Goal: Task Accomplishment & Management: Complete application form

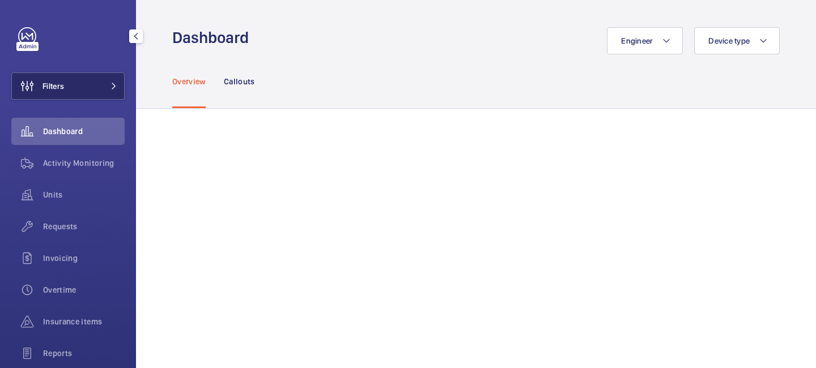
click at [112, 86] on mat-icon at bounding box center [113, 86] width 7 height 7
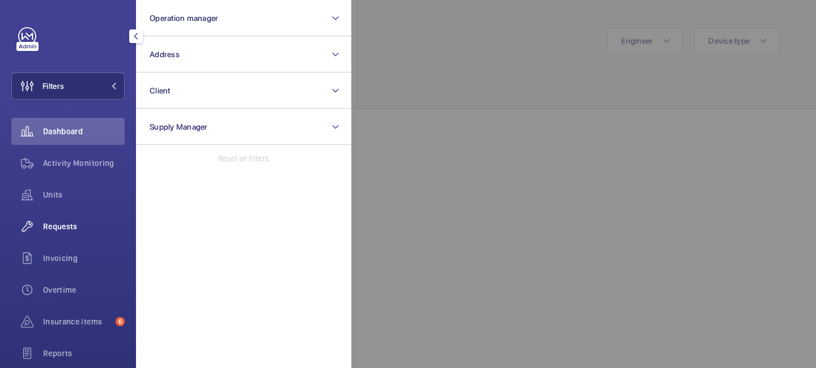
click at [74, 233] on div "Requests" at bounding box center [67, 226] width 113 height 27
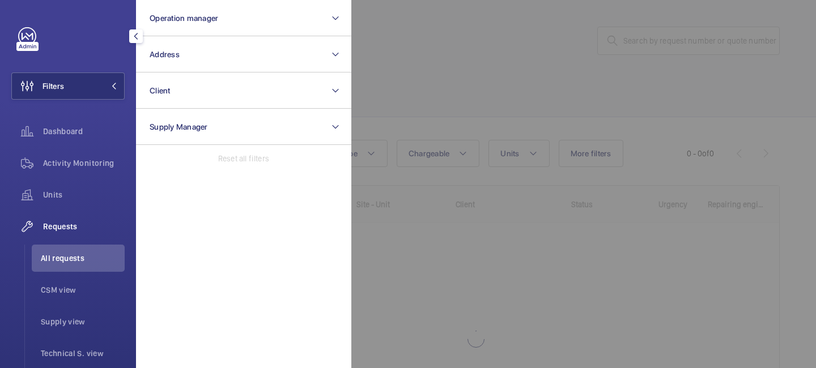
click at [415, 103] on div at bounding box center [759, 184] width 816 height 368
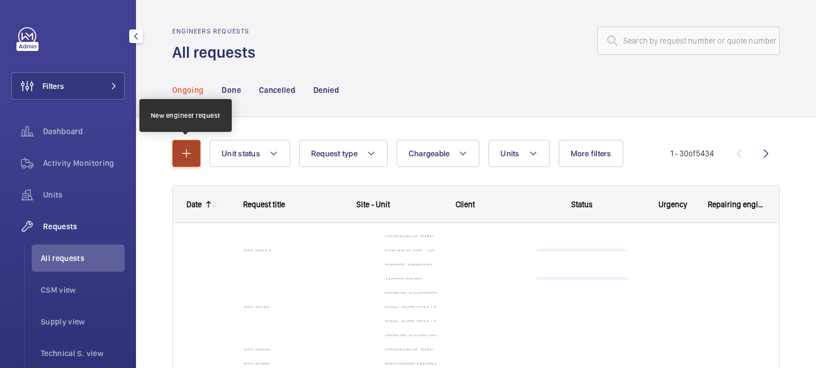
click at [193, 161] on button "button" at bounding box center [186, 153] width 28 height 27
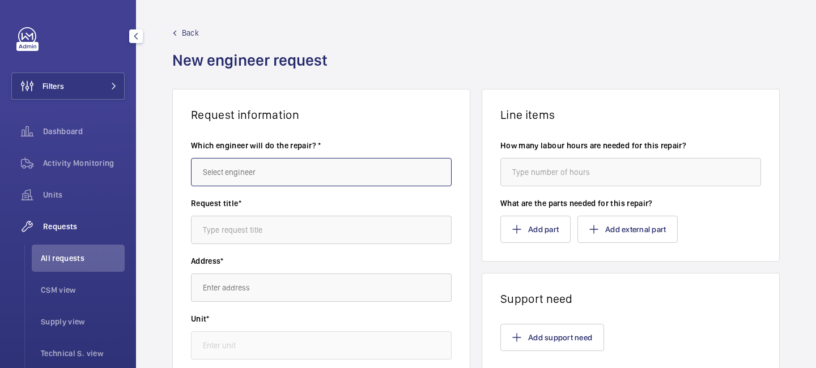
click at [262, 172] on input "text" at bounding box center [321, 172] width 261 height 28
type input "t"
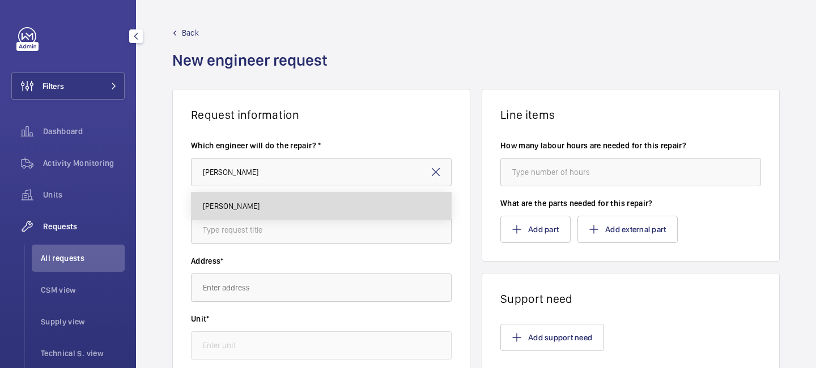
click at [252, 210] on mat-option "Keith Bishop" at bounding box center [322, 206] width 260 height 27
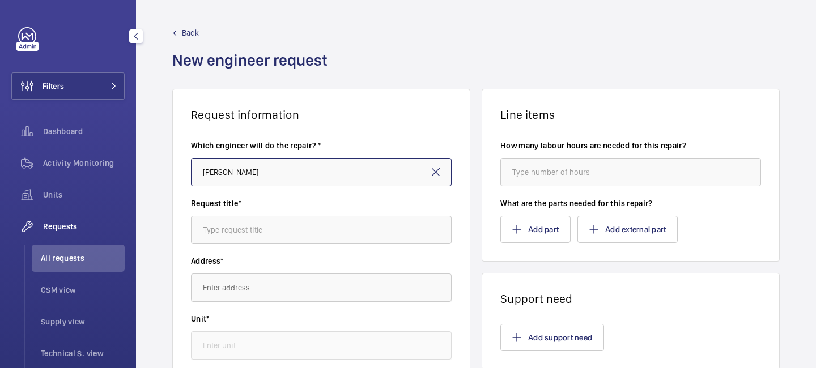
type input "Keith Bishop"
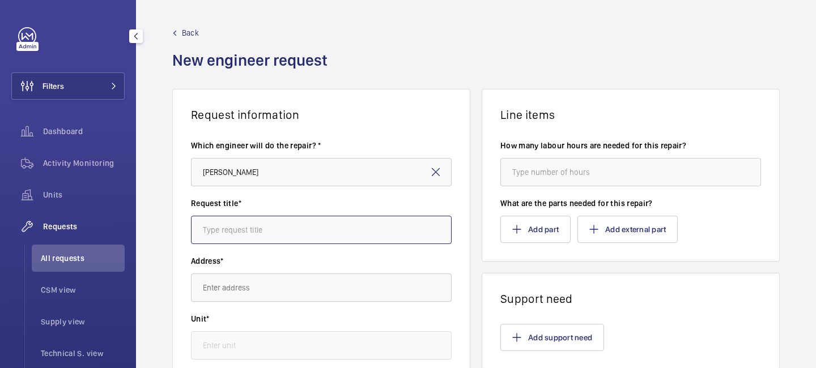
click at [254, 229] on input "text" at bounding box center [321, 230] width 261 height 28
type input "Advance Service Visit of Islington Council"
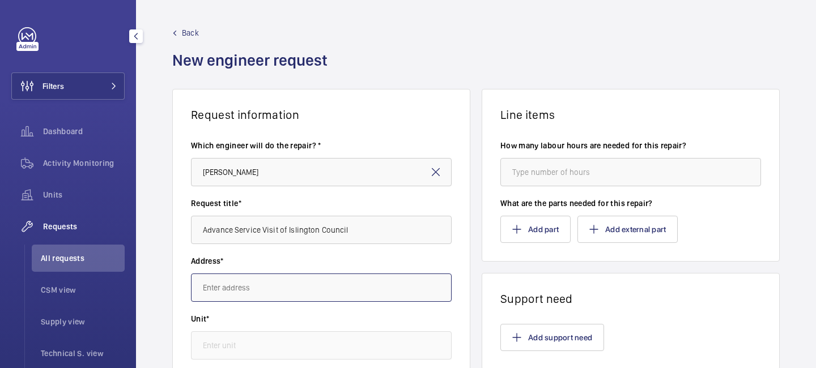
click at [226, 279] on input "text" at bounding box center [321, 288] width 261 height 28
click at [255, 287] on input "text" at bounding box center [321, 288] width 261 height 28
type input "o"
type input "i"
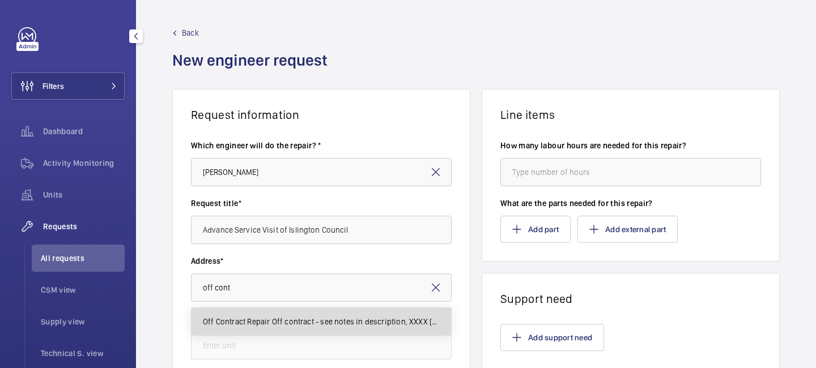
click at [265, 322] on span "Off Contract Repair Off contract - see notes in description, XXXX LONDON" at bounding box center [321, 321] width 237 height 11
type input "Off Contract Repair Off contract - see notes in description, XXXX LONDON"
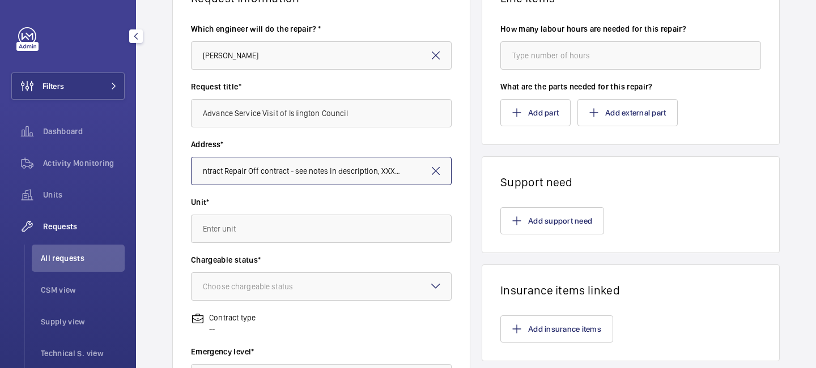
scroll to position [135, 0]
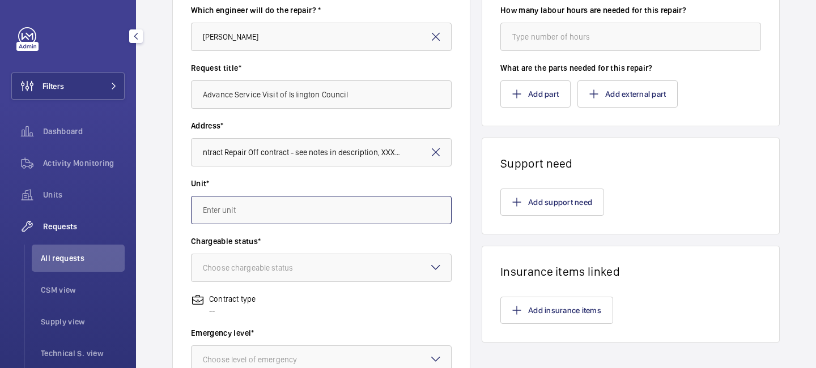
click at [256, 211] on input "text" at bounding box center [321, 210] width 261 height 28
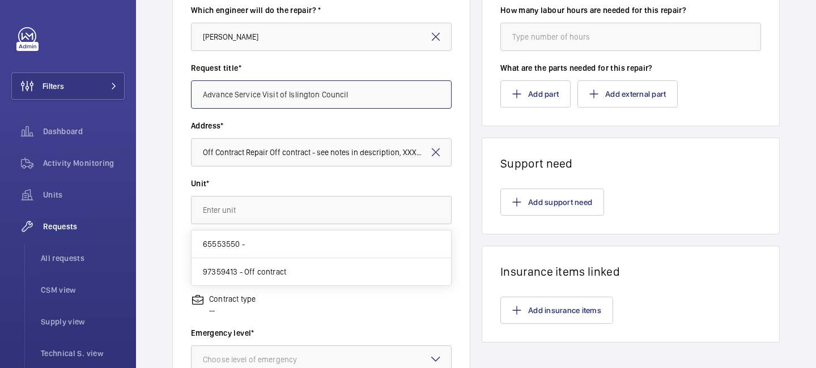
drag, startPoint x: 359, startPoint y: 95, endPoint x: 185, endPoint y: 95, distance: 174.0
click at [185, 95] on wm-front-card-body "Which engineer will do the repair? * Keith Bishop Request title* Advance Servic…" at bounding box center [321, 270] width 297 height 569
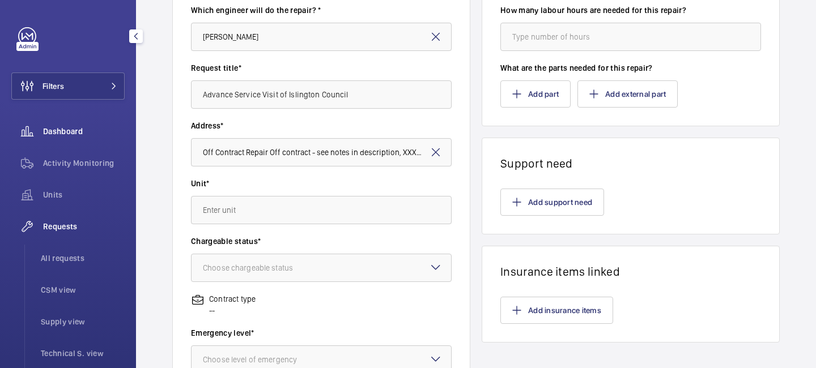
click at [66, 122] on div "Dashboard" at bounding box center [67, 131] width 113 height 27
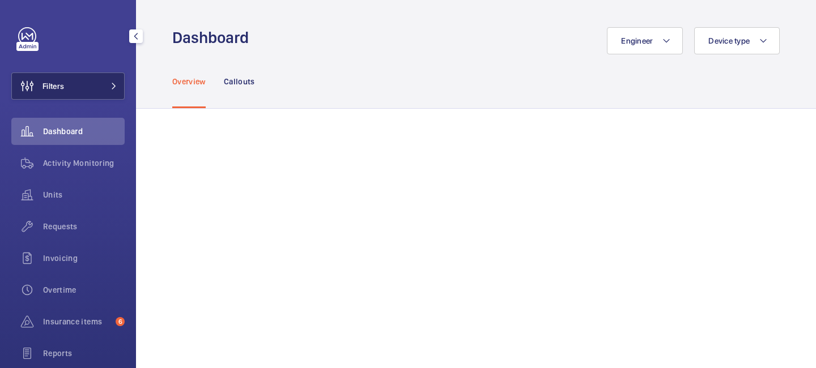
click at [113, 84] on mat-icon at bounding box center [113, 86] width 7 height 7
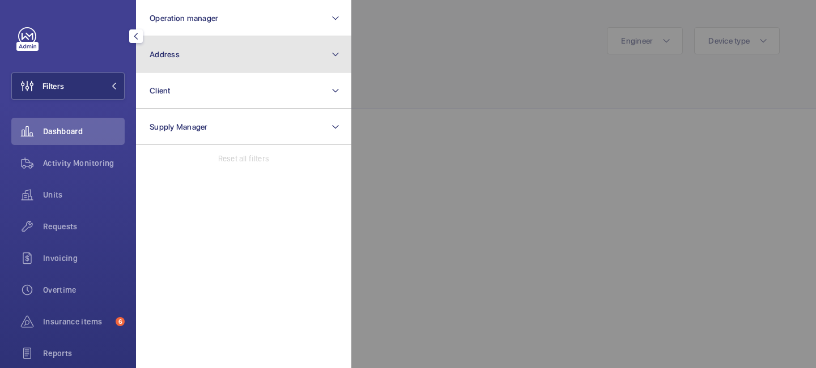
click at [188, 51] on button "Address" at bounding box center [243, 54] width 215 height 36
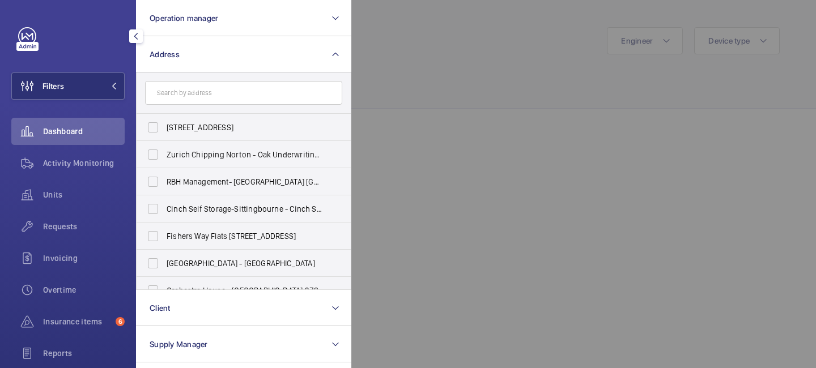
click at [190, 97] on input "text" at bounding box center [243, 93] width 197 height 24
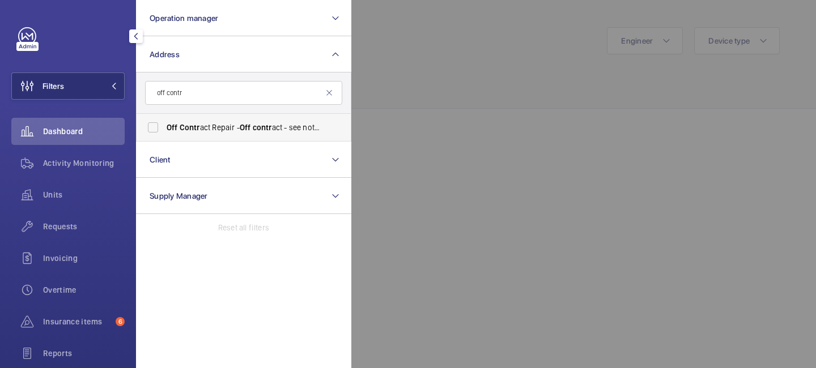
type input "off contr"
click at [185, 131] on span "Contr" at bounding box center [190, 127] width 20 height 9
click at [164, 131] on input "Off Contr act Repair - Off contr act - see notes in description, LONDON XXXX" at bounding box center [153, 127] width 23 height 23
checkbox input "true"
click at [458, 82] on div at bounding box center [759, 184] width 816 height 368
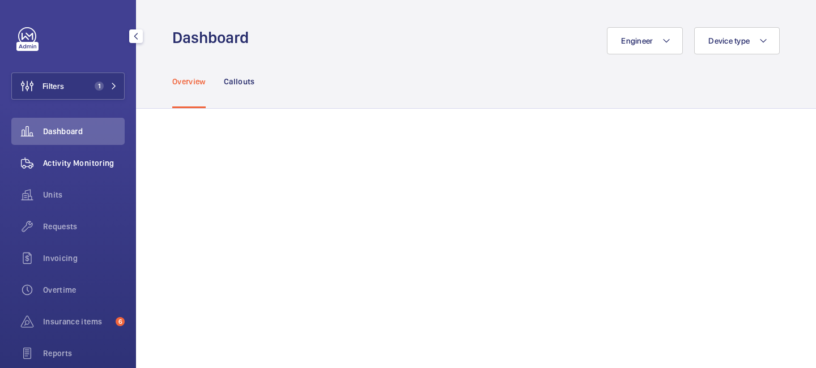
click at [82, 161] on span "Activity Monitoring" at bounding box center [84, 163] width 82 height 11
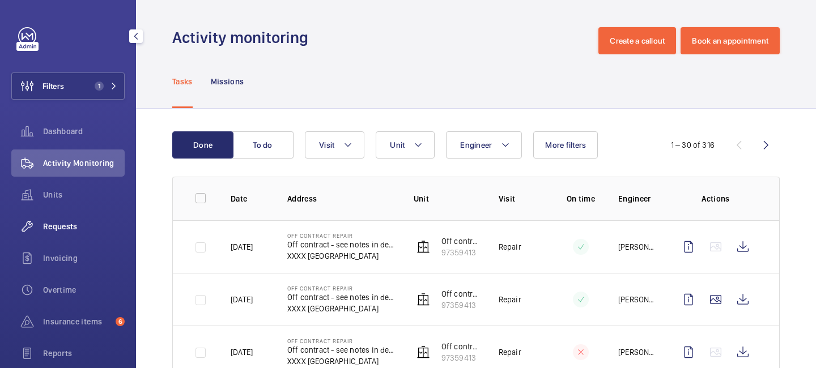
click at [87, 223] on span "Requests" at bounding box center [84, 226] width 82 height 11
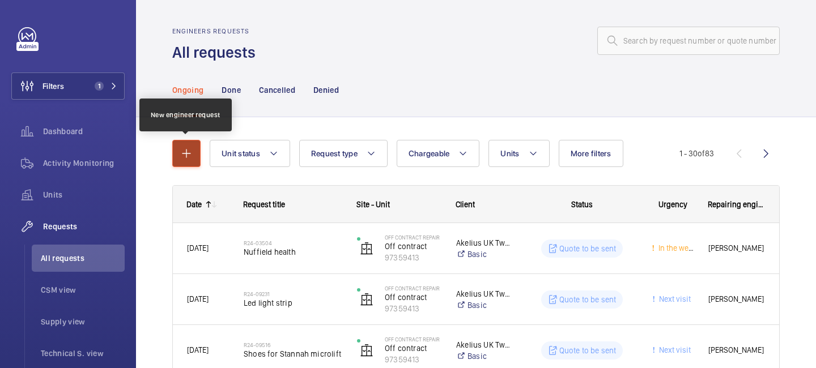
click at [190, 148] on mat-icon "button" at bounding box center [187, 154] width 14 height 14
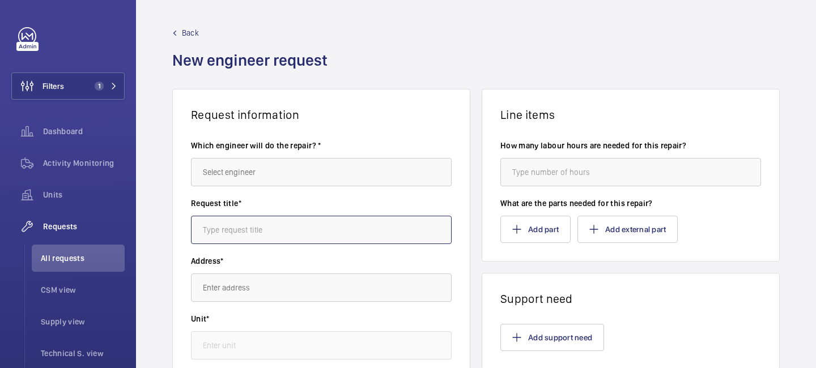
click at [241, 240] on input "text" at bounding box center [321, 230] width 261 height 28
paste input "Advance Service Visit of Islington Council"
type input "Advance Service Visit of Islington Council"
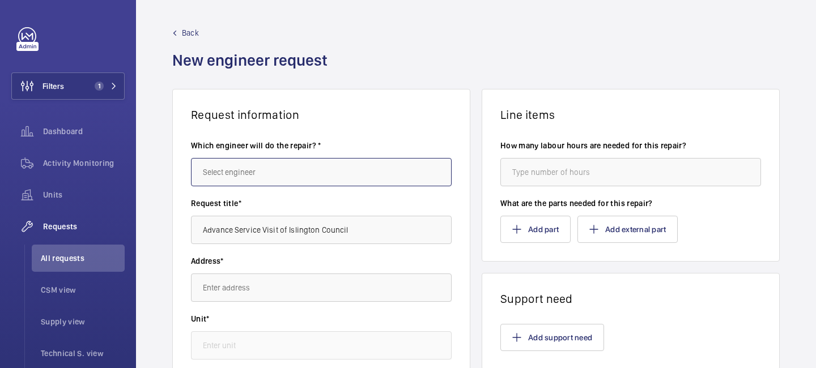
click at [269, 182] on input "text" at bounding box center [321, 172] width 261 height 28
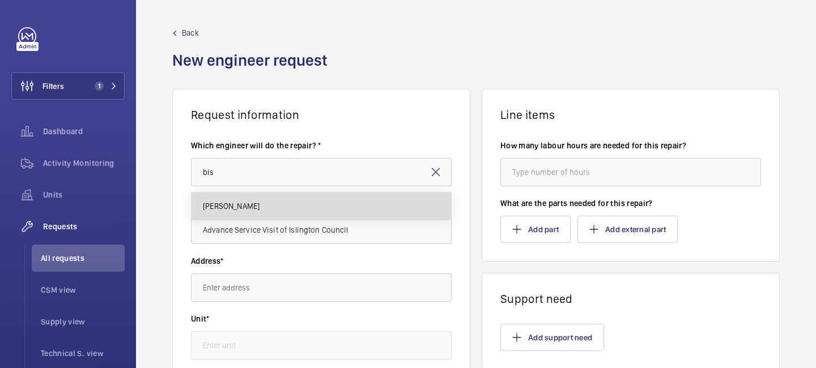
click at [270, 208] on mat-option "Keith Bishop" at bounding box center [322, 206] width 260 height 27
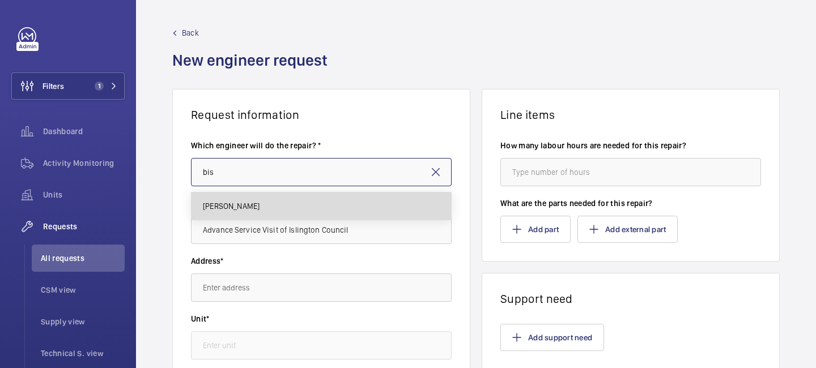
type input "Keith Bishop"
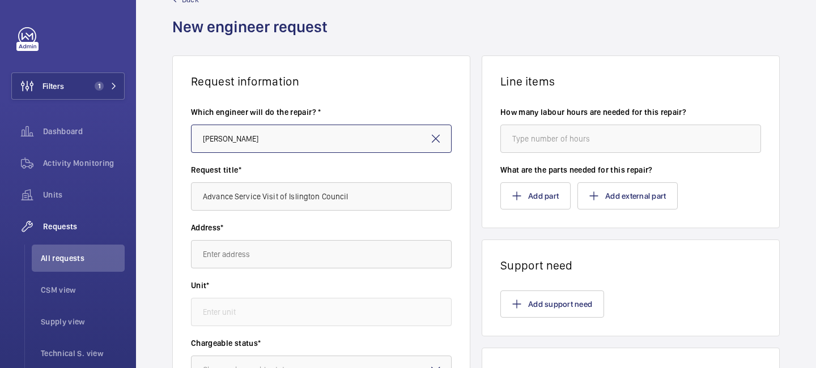
scroll to position [34, 0]
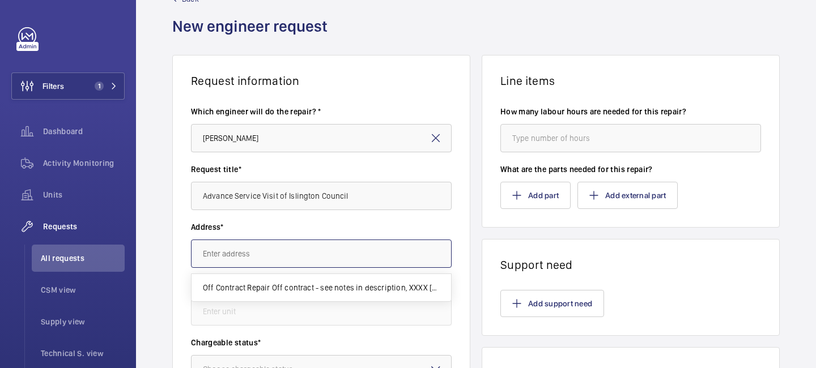
click at [239, 259] on input "text" at bounding box center [321, 254] width 261 height 28
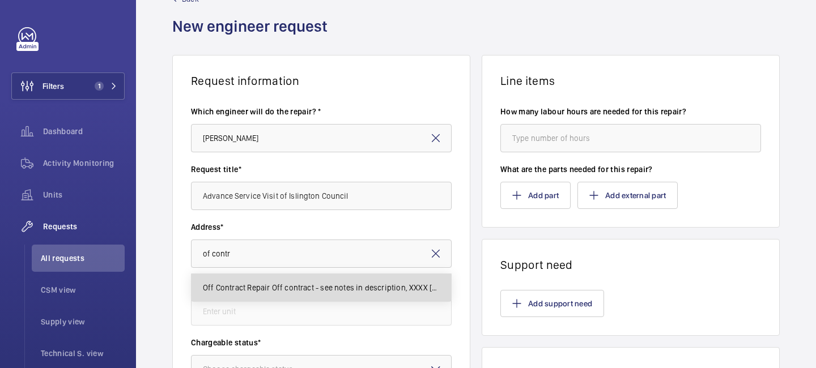
click at [245, 288] on span "Off Contract Repair Off contract - see notes in description, XXXX LONDON" at bounding box center [321, 287] width 237 height 11
type input "Off Contract Repair Off contract - see notes in description, XXXX LONDON"
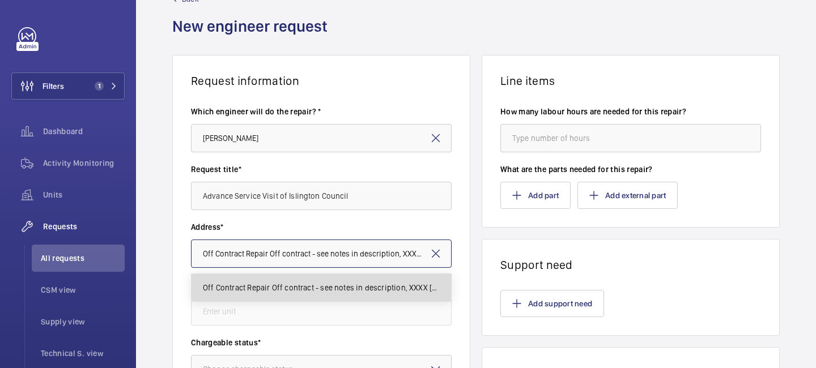
scroll to position [0, 22]
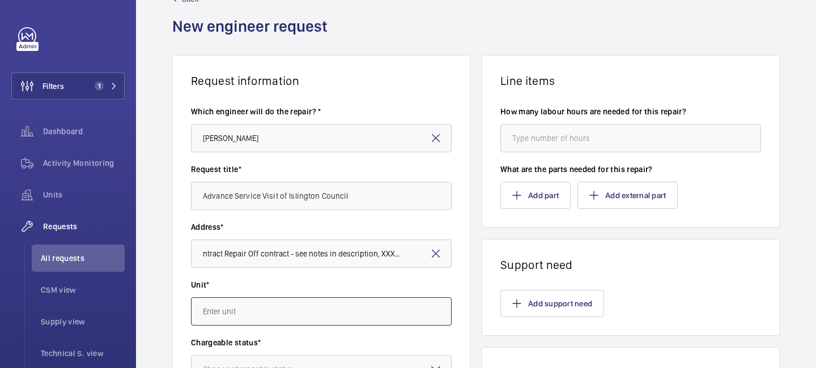
click at [250, 307] on input "text" at bounding box center [321, 311] width 261 height 28
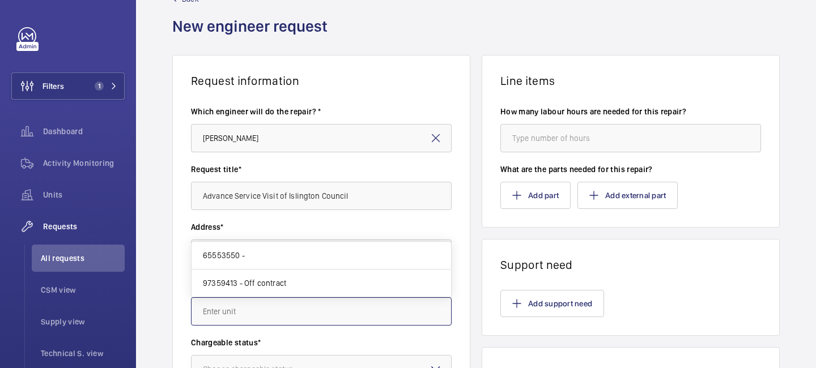
scroll to position [0, 0]
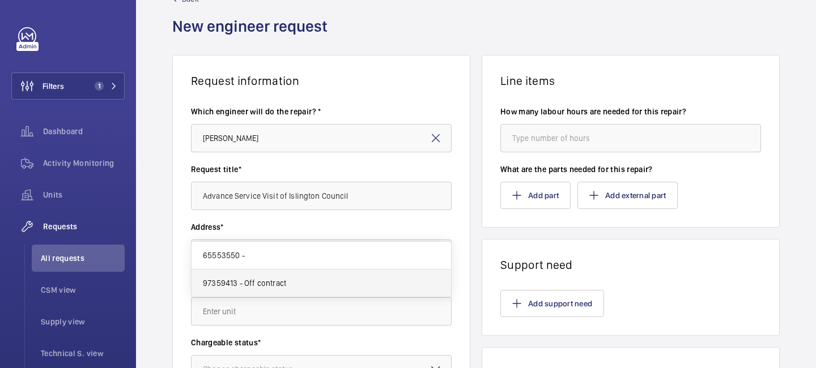
click at [256, 284] on span "97359413 - Off contract" at bounding box center [244, 283] width 83 height 11
type input "97359413 - Off contract"
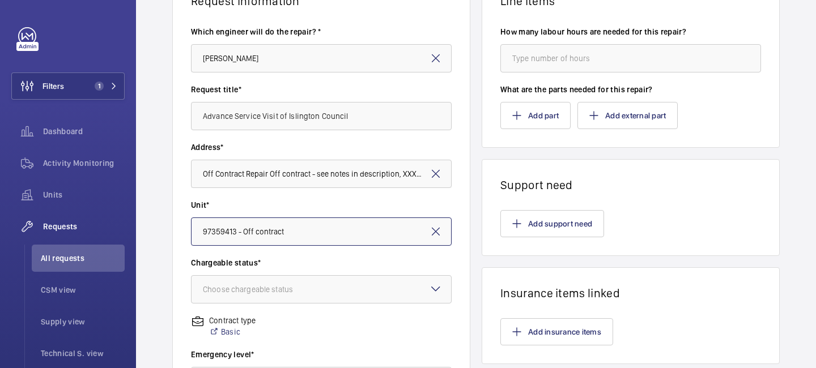
scroll to position [147, 0]
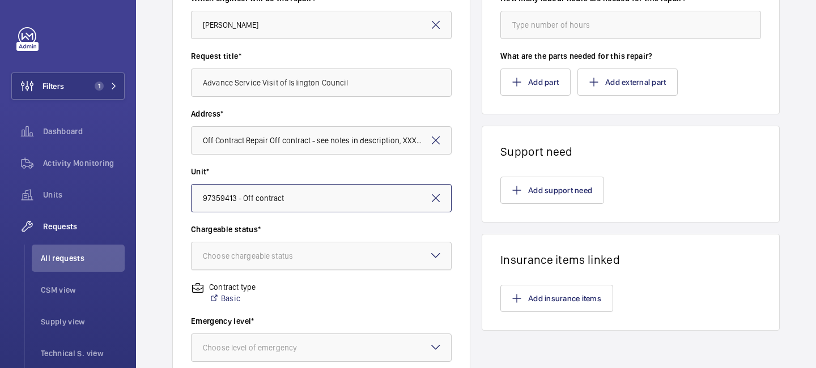
click at [263, 250] on div "Choose chargeable status" at bounding box center [262, 255] width 118 height 11
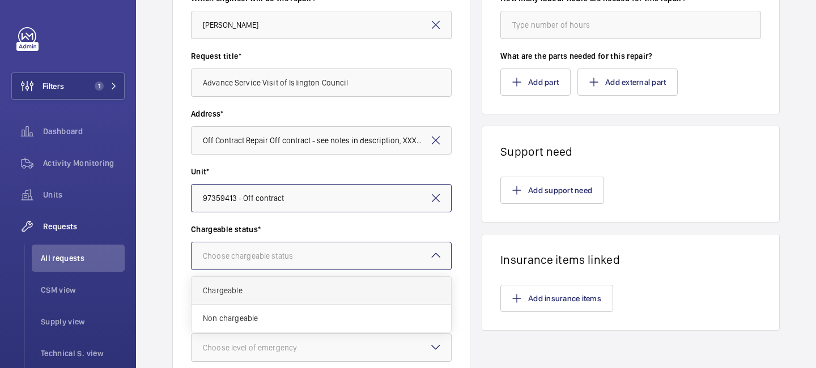
click at [252, 293] on span "Chargeable" at bounding box center [321, 290] width 237 height 11
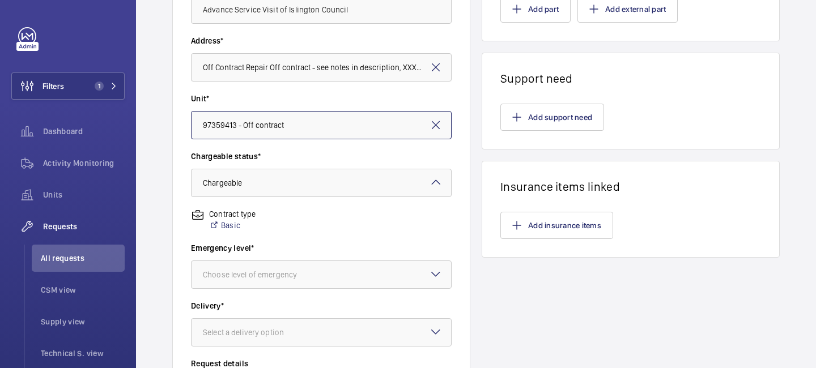
scroll to position [254, 0]
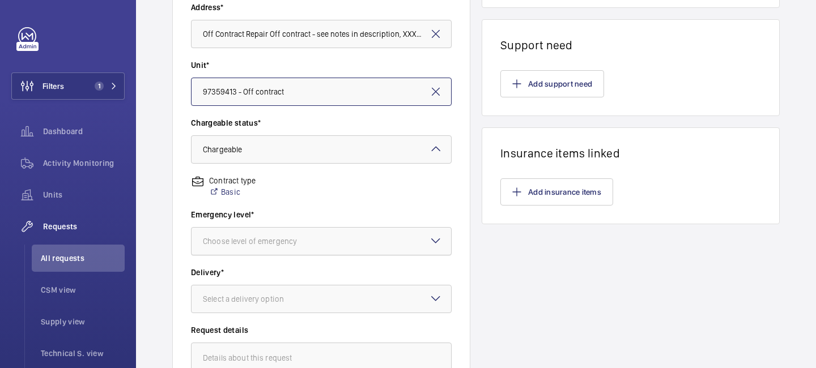
click at [264, 237] on div "Choose level of emergency" at bounding box center [264, 241] width 122 height 11
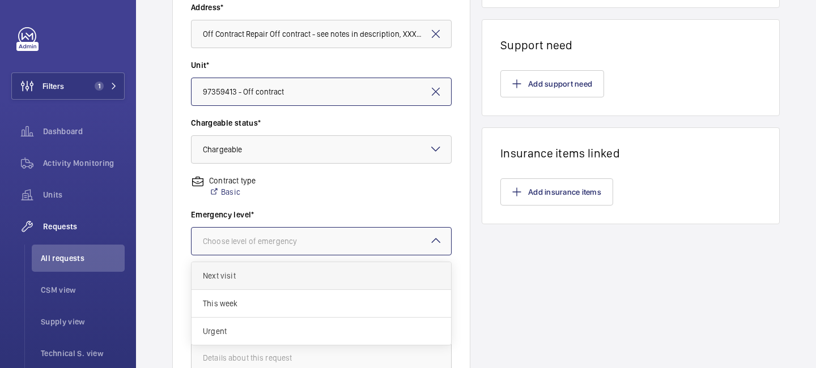
click at [258, 275] on span "Next visit" at bounding box center [321, 275] width 237 height 11
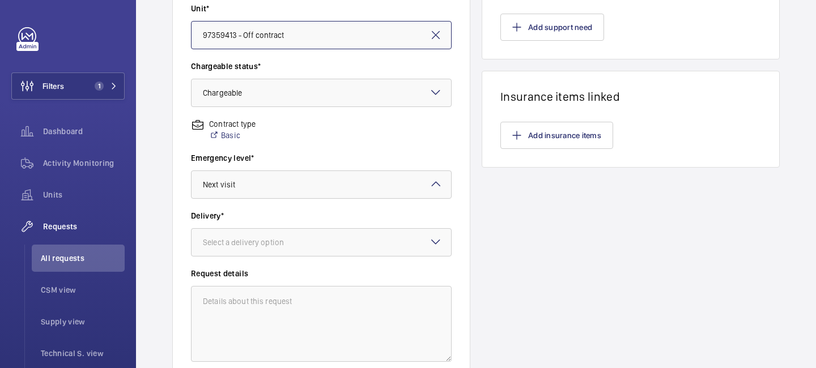
scroll to position [324, 0]
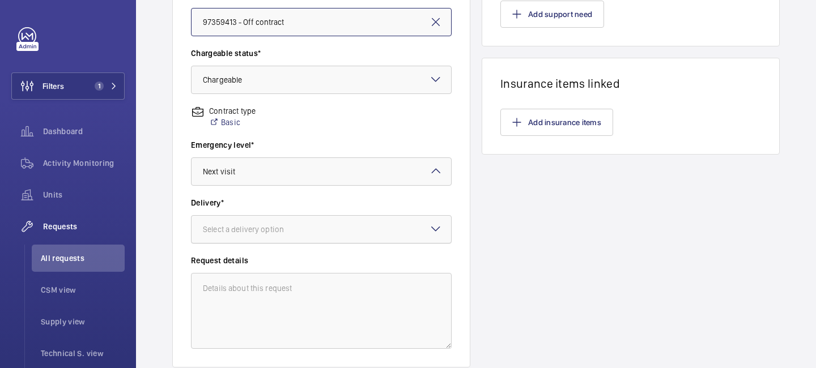
click at [263, 228] on div "Select a delivery option" at bounding box center [257, 229] width 109 height 11
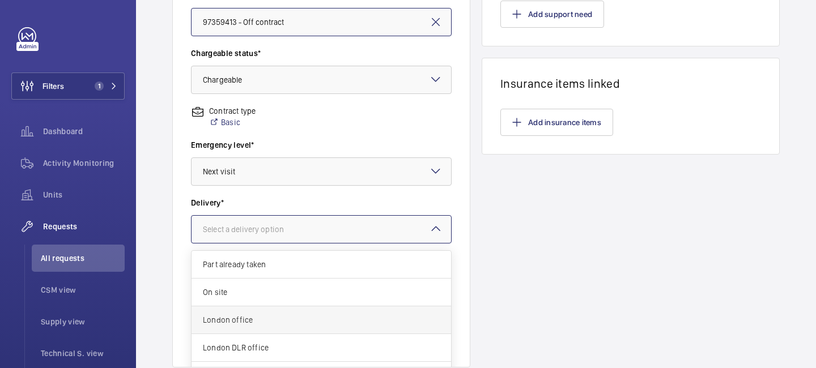
click at [254, 318] on span "London office" at bounding box center [321, 319] width 237 height 11
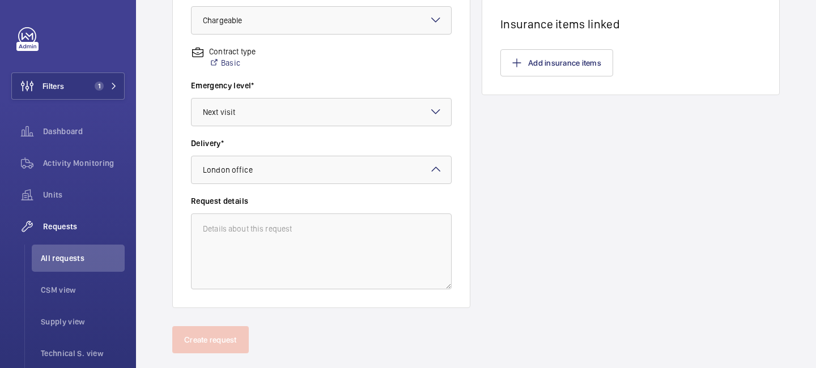
scroll to position [387, 0]
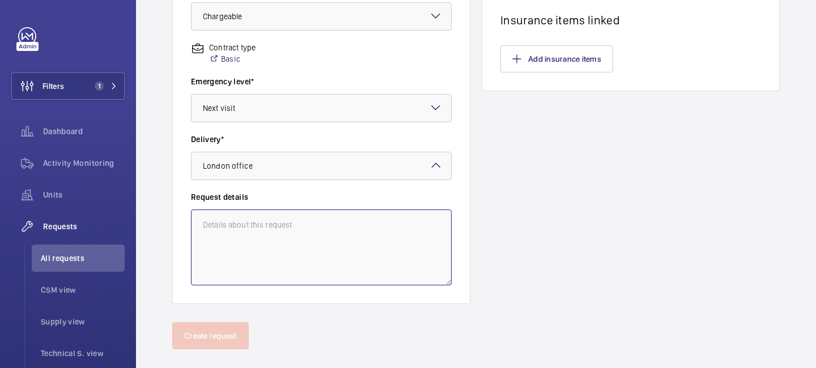
click at [255, 222] on textarea at bounding box center [321, 248] width 261 height 76
type textarea "Advance Service Visit."
click at [501, 197] on div "Line items How many labour hours are needed for this repair? What are the parts…" at bounding box center [631, 3] width 298 height 602
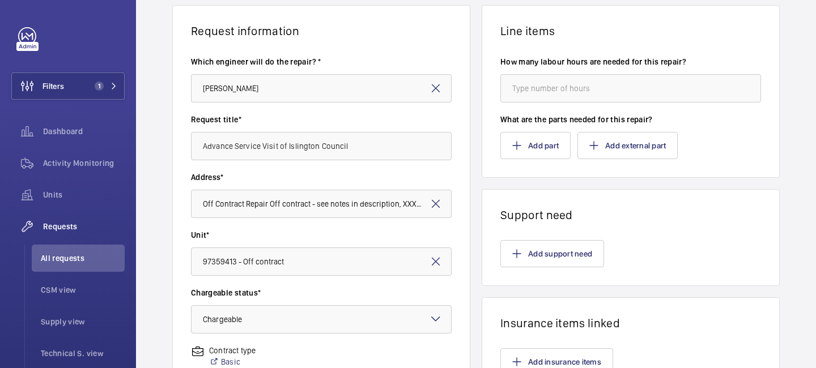
scroll to position [74, 0]
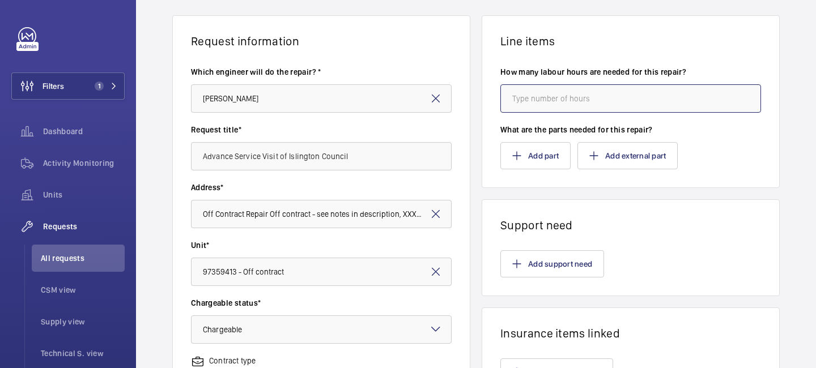
click at [530, 104] on input "number" at bounding box center [630, 98] width 261 height 28
type input "8"
click at [526, 126] on label "What are the parts needed for this repair?" at bounding box center [630, 129] width 261 height 11
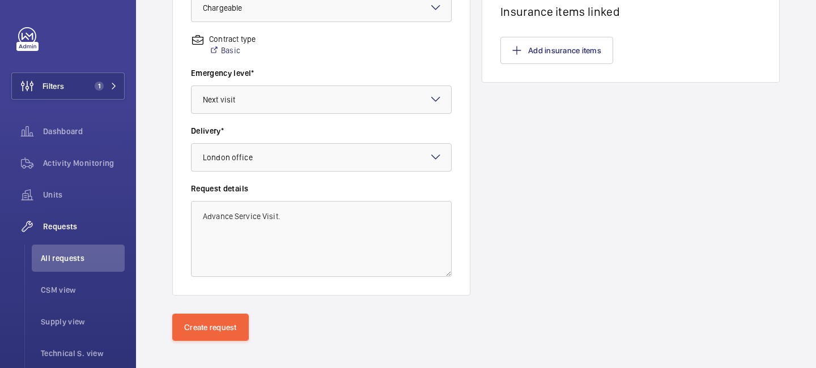
scroll to position [405, 0]
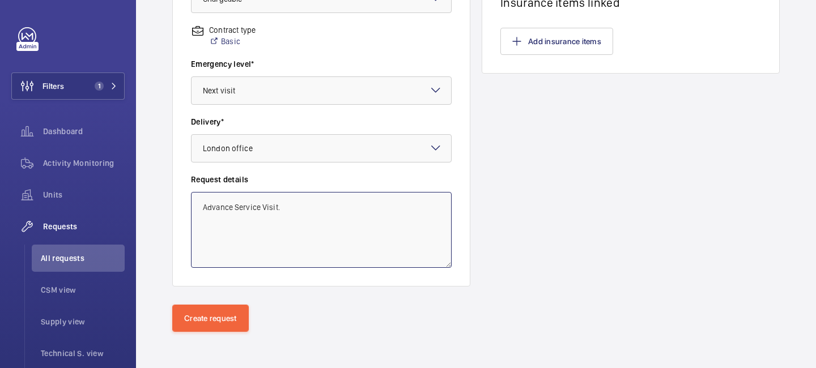
click at [297, 212] on textarea "Advance Service Visit." at bounding box center [321, 230] width 261 height 76
type textarea "Advance Service Visit. Speak to Tek for address"
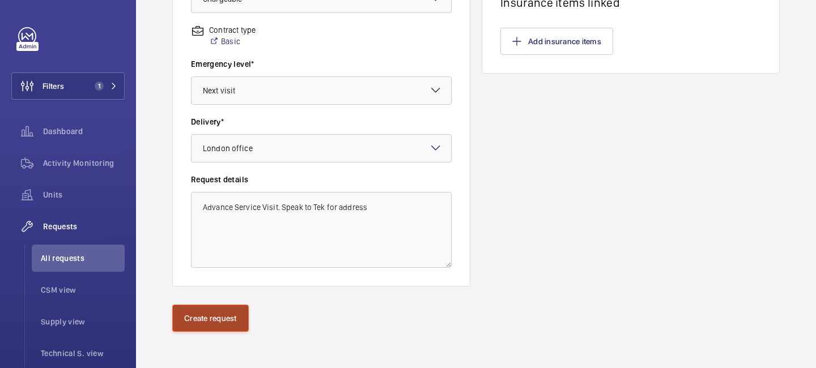
click at [203, 309] on button "Create request" at bounding box center [210, 318] width 76 height 27
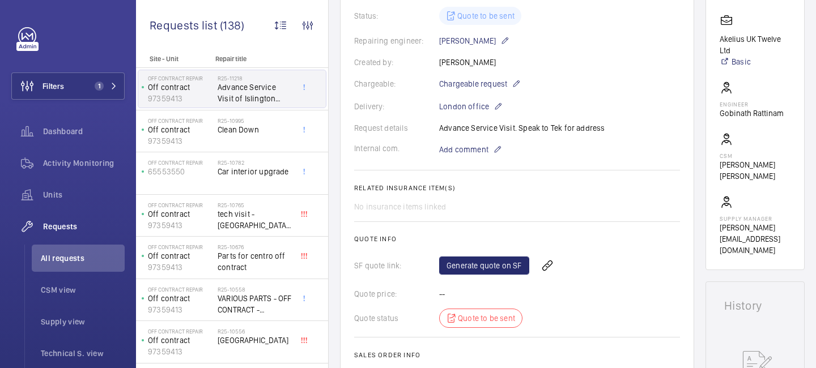
scroll to position [274, 0]
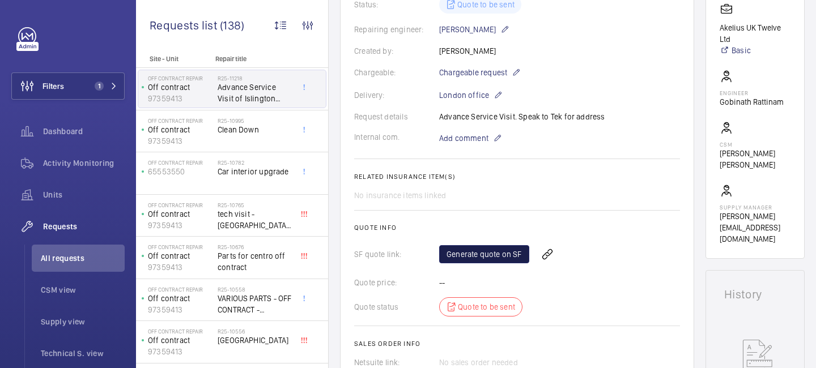
click at [500, 249] on link "Generate quote on SF" at bounding box center [484, 254] width 90 height 18
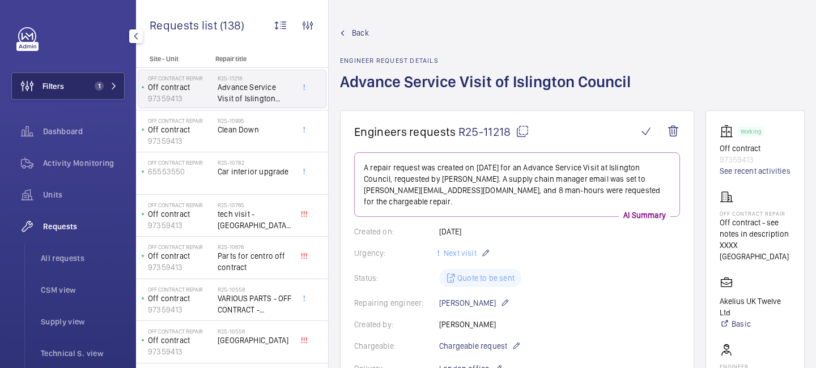
click at [110, 78] on button "Filters 1" at bounding box center [67, 86] width 113 height 27
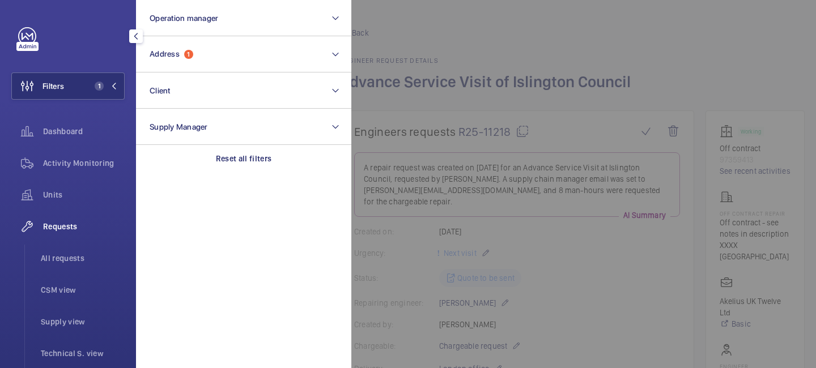
click at [479, 110] on div at bounding box center [759, 184] width 816 height 368
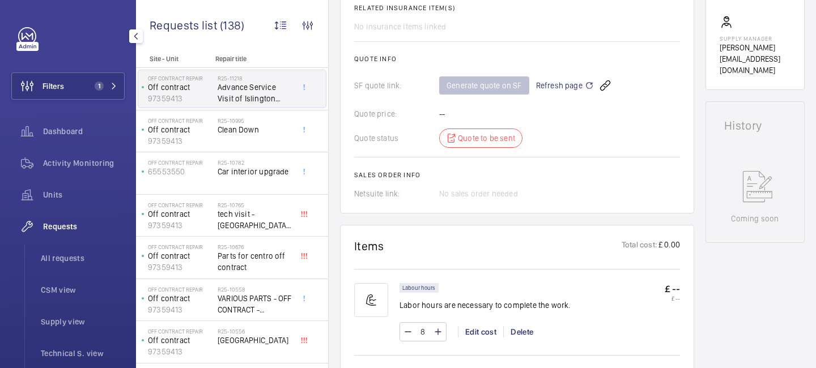
scroll to position [445, 0]
click at [93, 131] on span "Dashboard" at bounding box center [84, 131] width 82 height 11
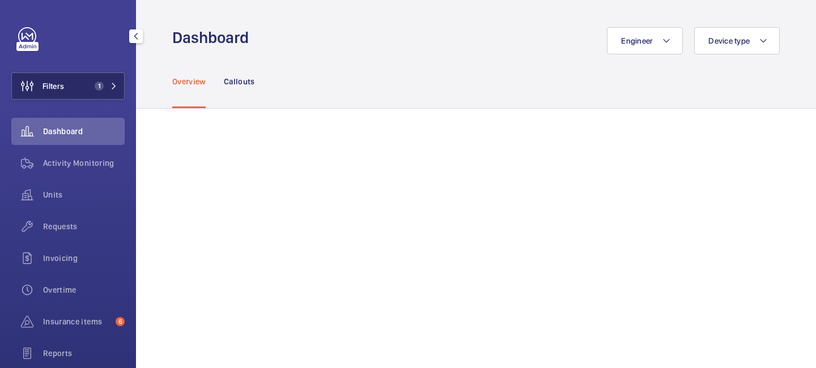
click at [75, 97] on button "Filters 1" at bounding box center [67, 86] width 113 height 27
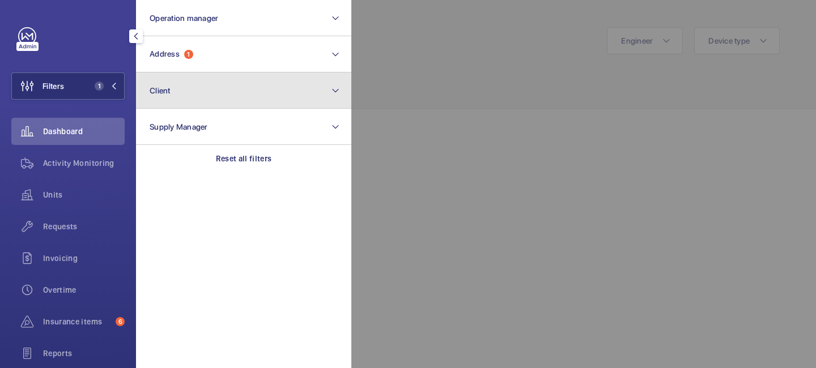
click at [154, 73] on button "Client" at bounding box center [243, 91] width 215 height 36
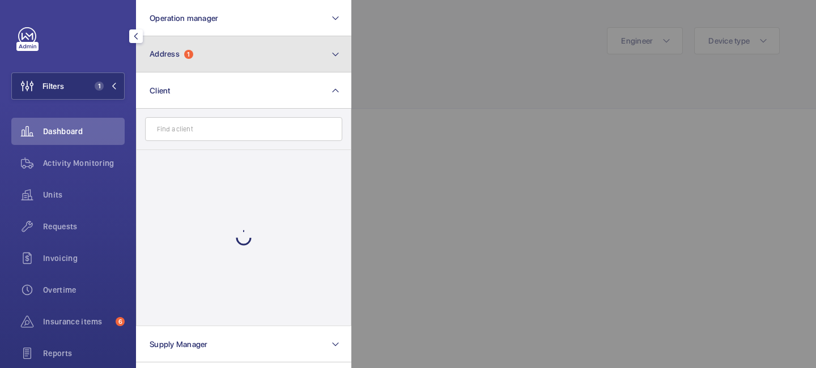
click at [158, 67] on button "Address 1" at bounding box center [243, 54] width 215 height 36
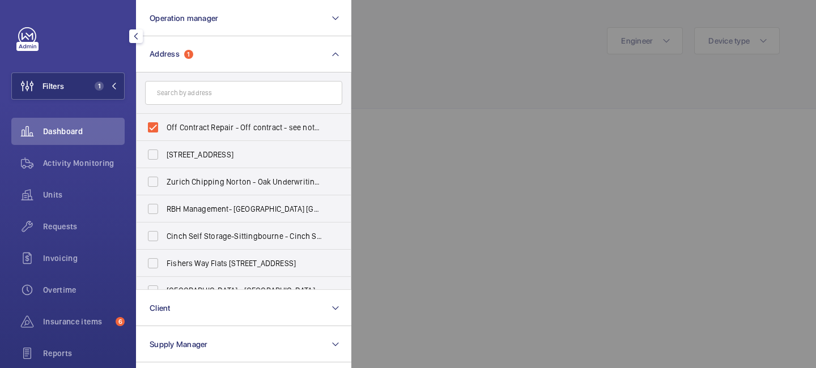
click at [447, 73] on div at bounding box center [759, 184] width 816 height 368
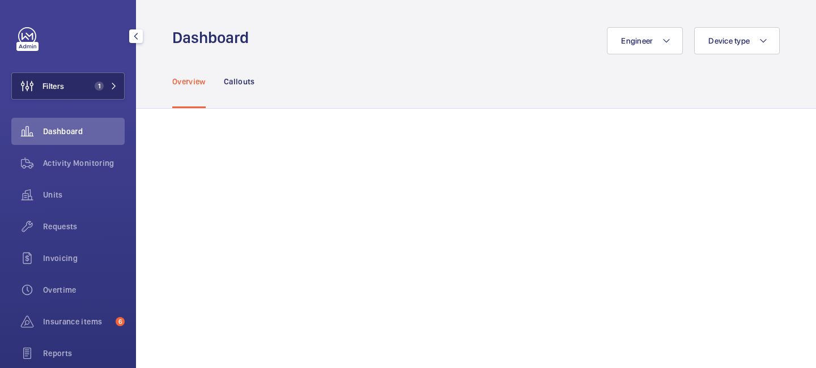
click at [110, 92] on button "Filters 1" at bounding box center [67, 86] width 113 height 27
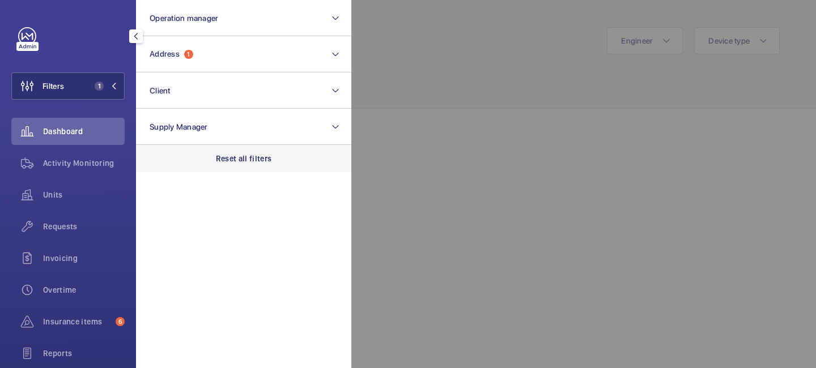
click at [232, 155] on p "Reset all filters" at bounding box center [244, 158] width 56 height 11
click at [81, 220] on div "Requests" at bounding box center [67, 226] width 113 height 27
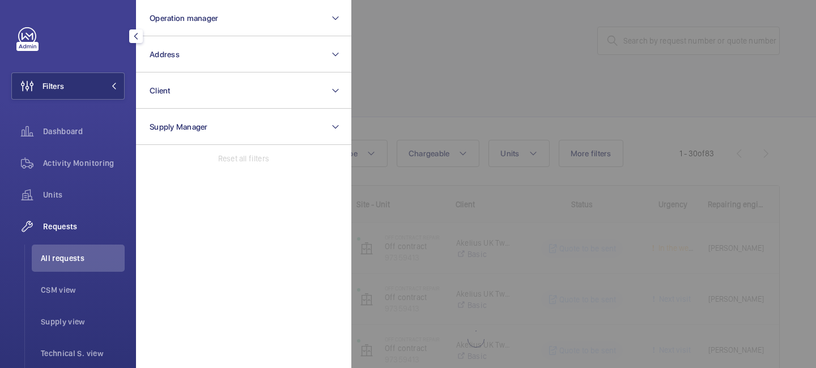
click at [470, 23] on div at bounding box center [759, 184] width 816 height 368
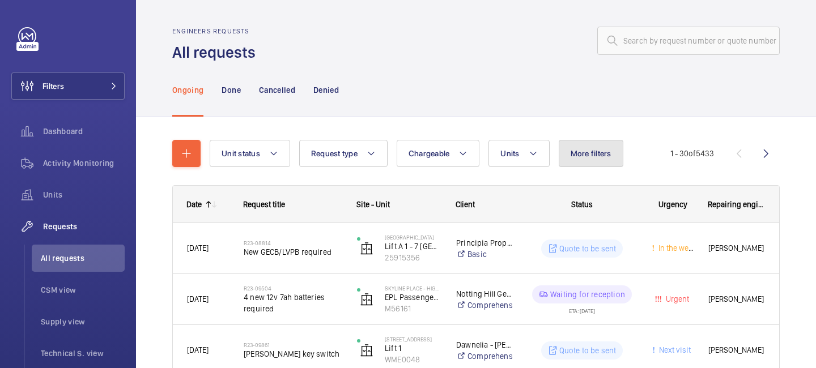
click at [579, 152] on span "More filters" at bounding box center [591, 153] width 41 height 9
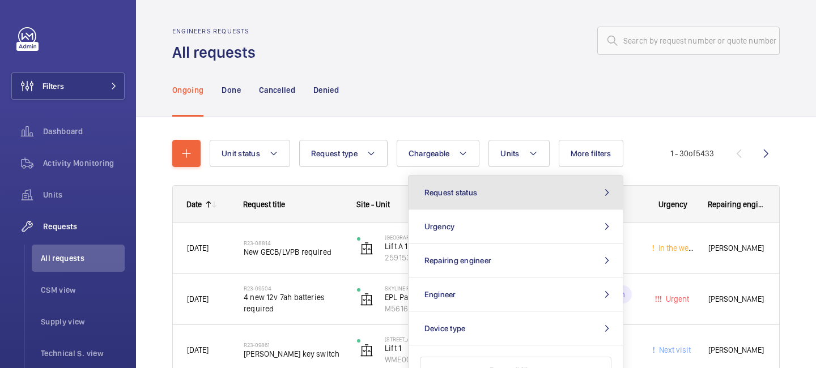
click at [567, 197] on button "Request status" at bounding box center [516, 193] width 214 height 34
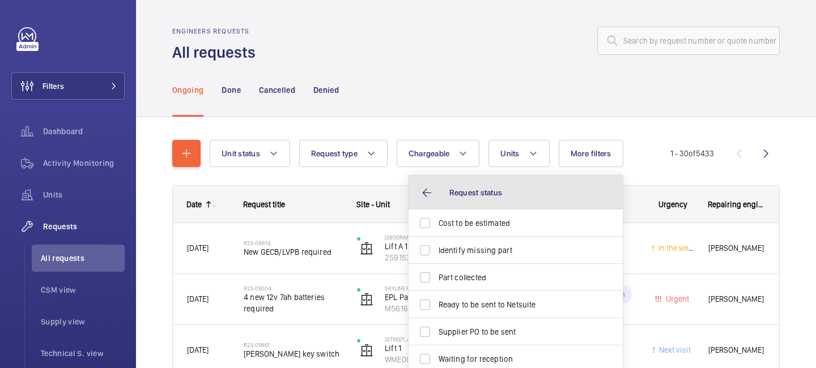
click at [426, 194] on button "Request status" at bounding box center [516, 193] width 214 height 34
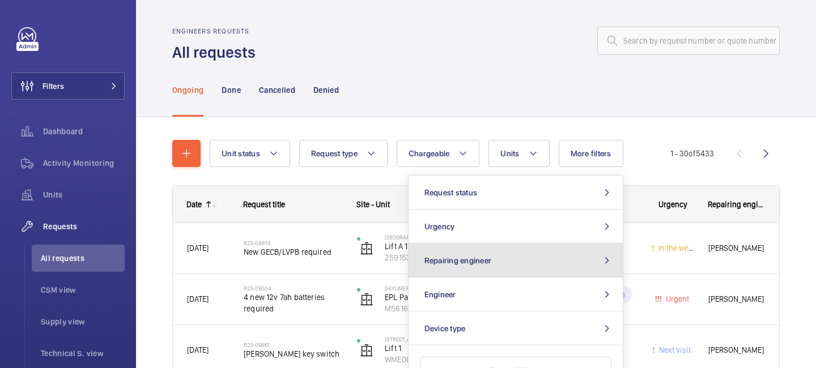
click at [518, 264] on button "Repairing engineer" at bounding box center [516, 261] width 214 height 34
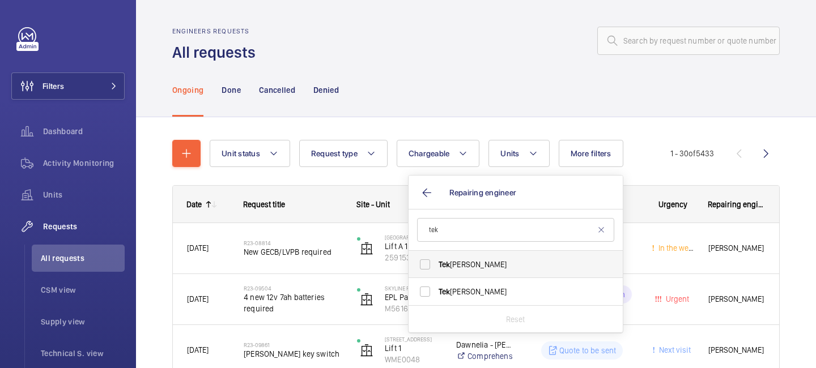
type input "tek"
click at [491, 264] on span "Tek Hussein" at bounding box center [517, 264] width 156 height 11
click at [436, 264] on input "Tek Hussein" at bounding box center [425, 264] width 23 height 23
checkbox input "true"
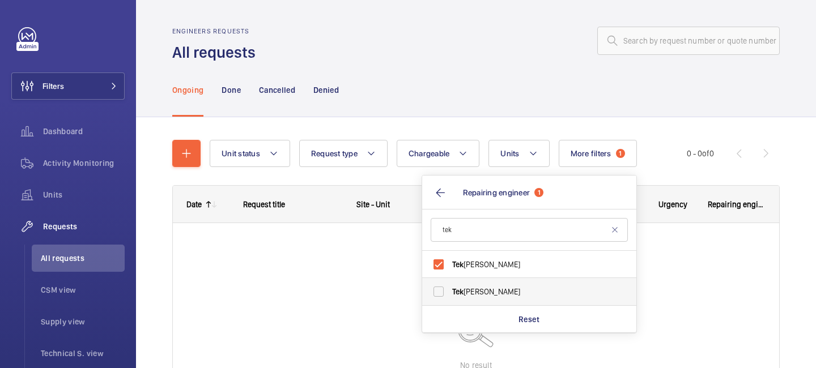
click at [474, 291] on span "Tek Hussein" at bounding box center [530, 291] width 156 height 11
click at [450, 291] on input "Tek Hussein" at bounding box center [438, 291] width 23 height 23
checkbox input "true"
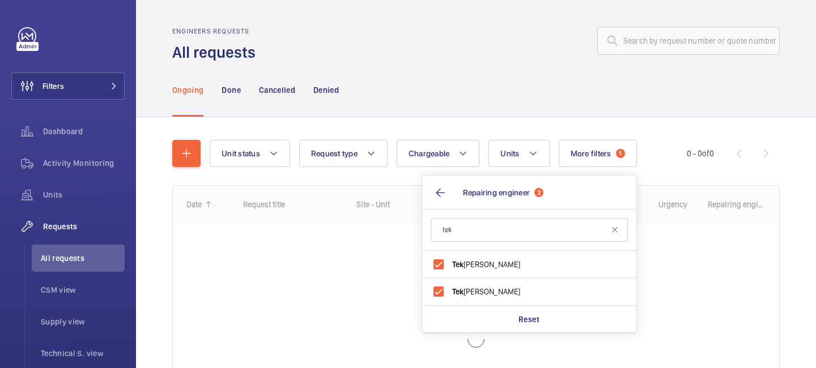
click at [700, 101] on div "Ongoing Done Cancelled Denied" at bounding box center [475, 90] width 607 height 54
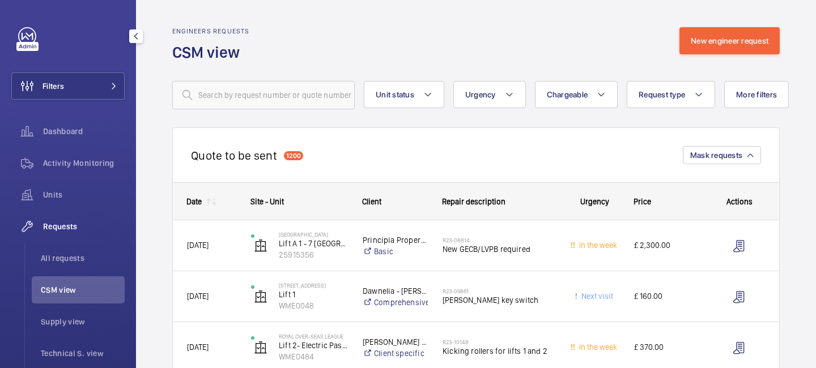
scroll to position [6, 0]
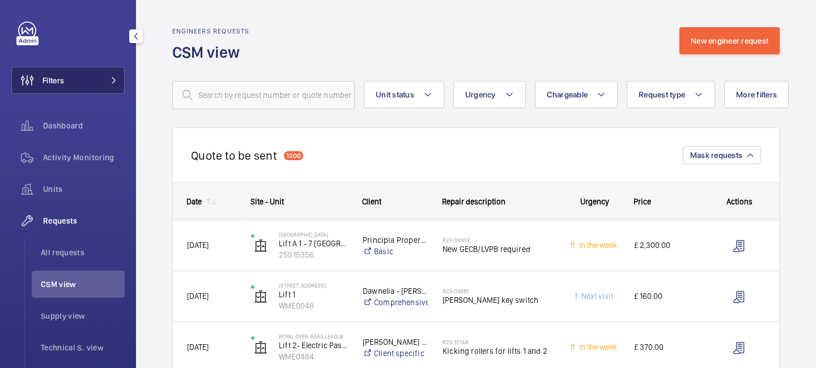
click at [118, 75] on button "Filters" at bounding box center [67, 80] width 113 height 27
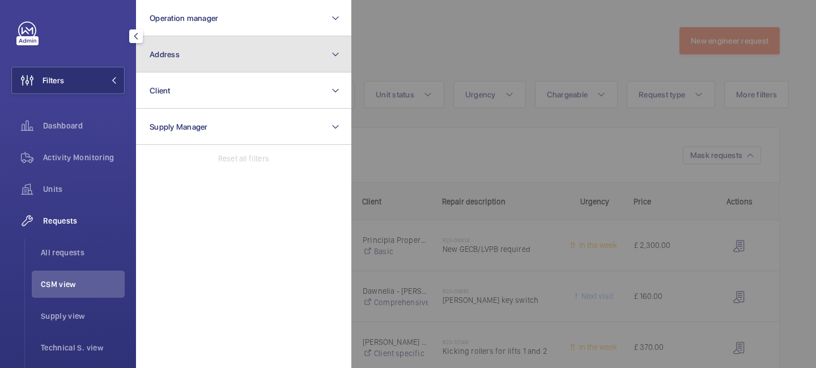
click at [185, 56] on button "Address" at bounding box center [243, 54] width 215 height 36
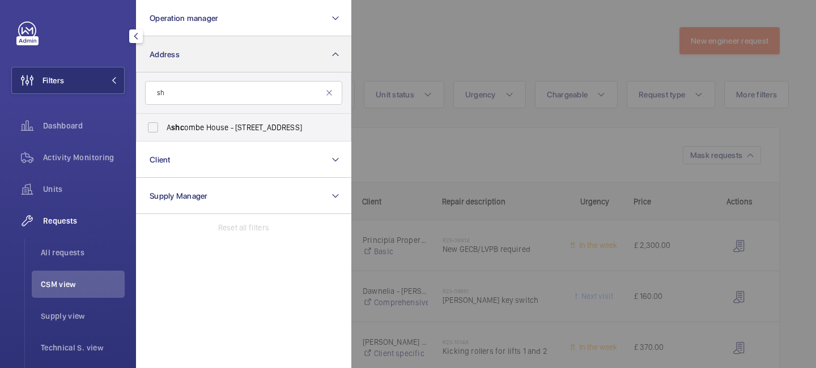
type input "s"
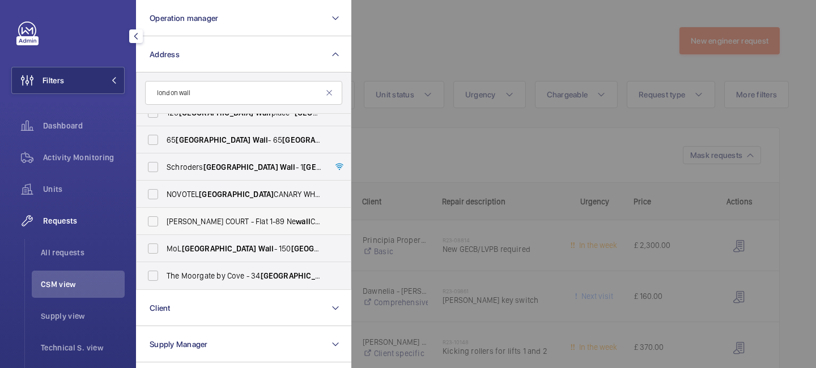
scroll to position [0, 0]
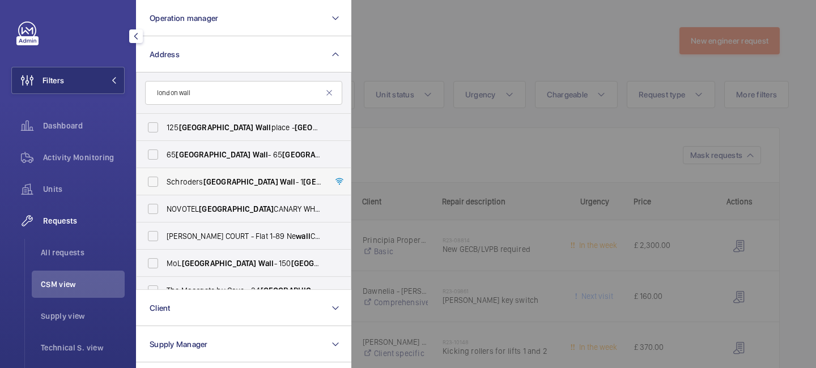
type input "london wall"
click at [225, 183] on span "[GEOGRAPHIC_DATA]" at bounding box center [240, 181] width 75 height 9
click at [164, 183] on input "Schroders [GEOGRAPHIC_DATA] - [STREET_ADDRESS]" at bounding box center [153, 182] width 23 height 23
checkbox input "true"
click at [415, 47] on div at bounding box center [759, 184] width 816 height 368
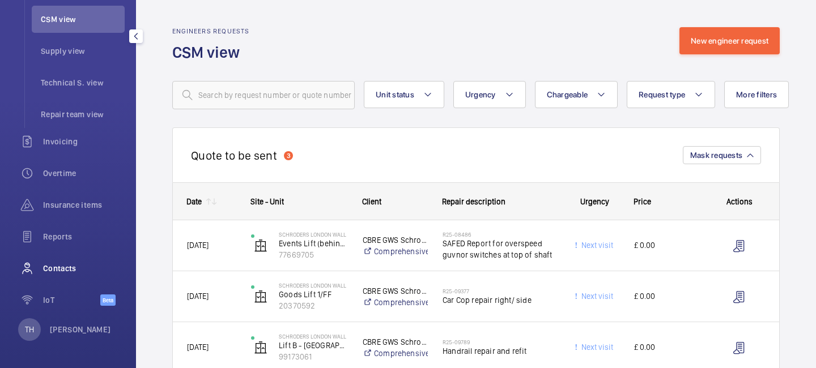
click at [64, 270] on span "Contacts" at bounding box center [84, 268] width 82 height 11
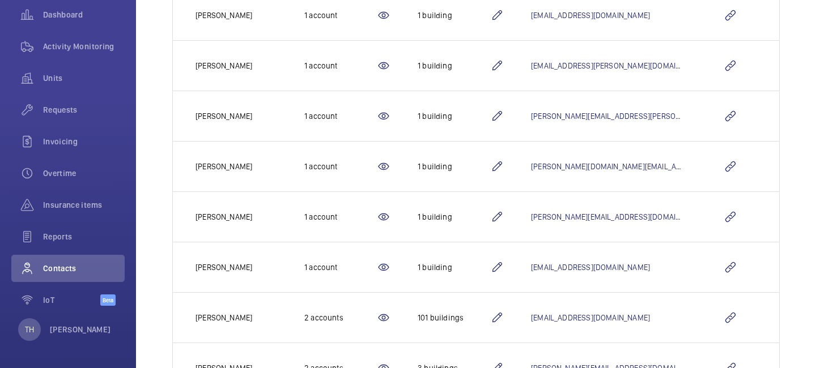
scroll to position [291, 0]
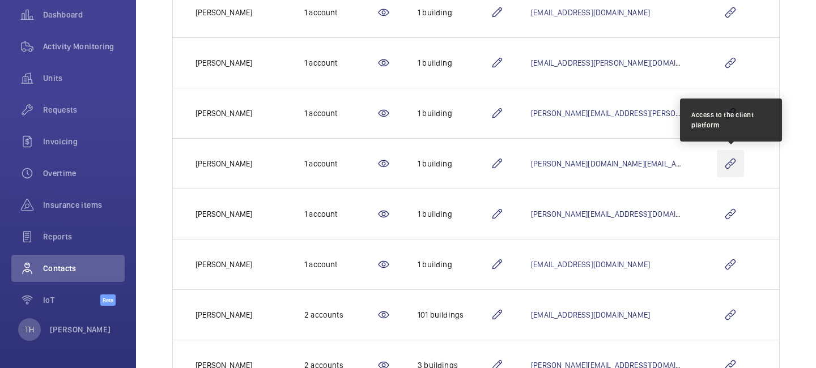
click at [738, 160] on wm-front-icon-button at bounding box center [730, 163] width 27 height 27
